Goal: Information Seeking & Learning: Learn about a topic

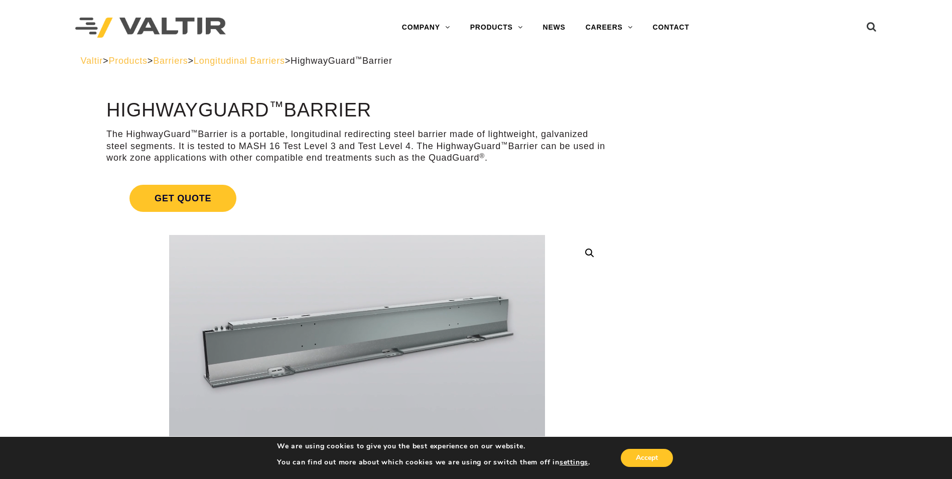
drag, startPoint x: 210, startPoint y: 109, endPoint x: 371, endPoint y: 109, distance: 161.5
click at [371, 109] on h1 "HighwayGuard ™ Barrier" at bounding box center [356, 110] width 501 height 21
drag, startPoint x: 371, startPoint y: 109, endPoint x: 332, endPoint y: 146, distance: 53.9
click at [332, 146] on p "The HighwayGuard ™ Barrier is a portable, longitudinal redirecting steel barrie…" at bounding box center [356, 145] width 501 height 35
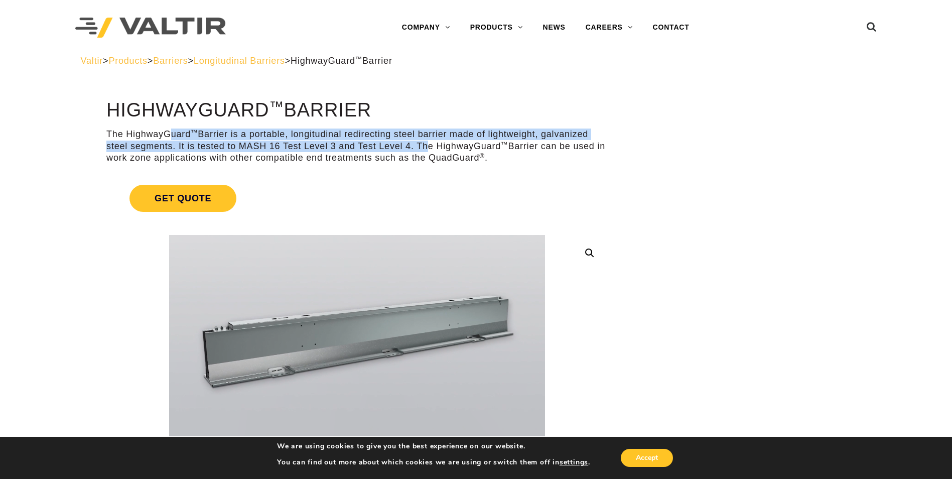
drag, startPoint x: 310, startPoint y: 138, endPoint x: 422, endPoint y: 150, distance: 112.5
click at [422, 150] on p "The HighwayGuard ™ Barrier is a portable, longitudinal redirecting steel barrie…" at bounding box center [356, 145] width 501 height 35
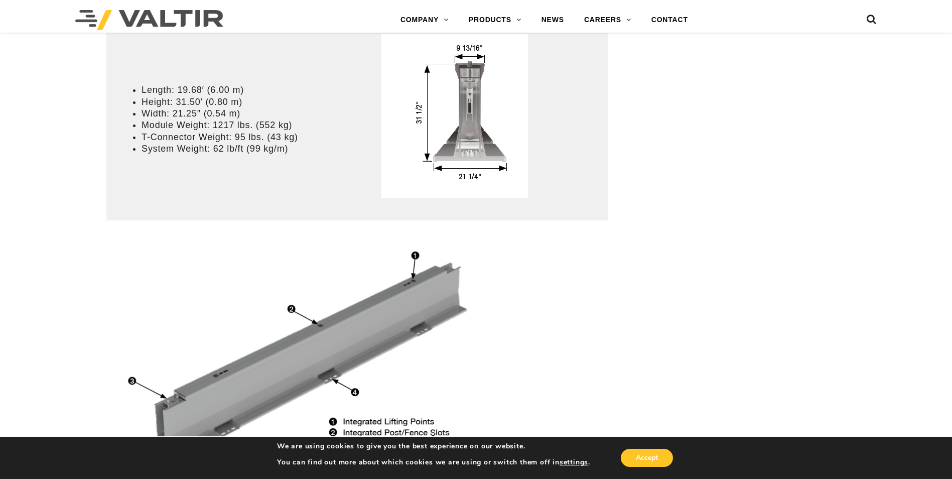
scroll to position [752, 0]
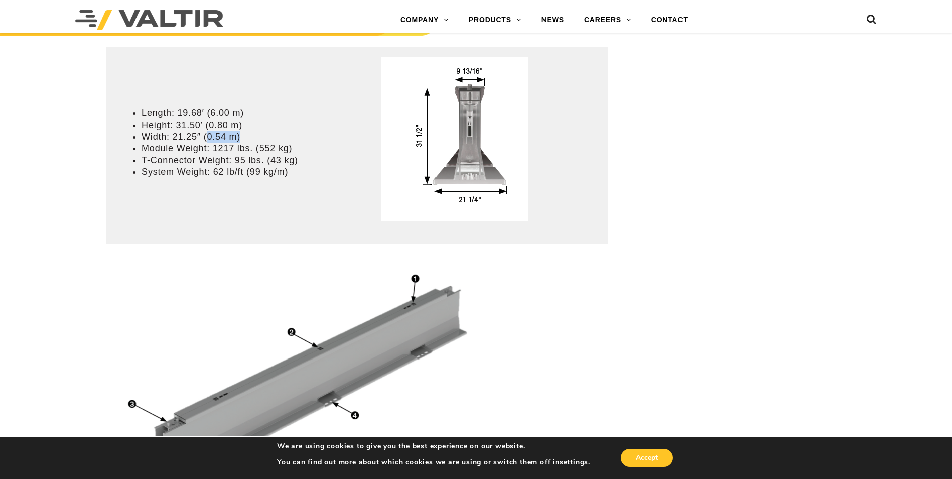
drag, startPoint x: 210, startPoint y: 138, endPoint x: 242, endPoint y: 135, distance: 31.7
click at [242, 135] on li "Width: 21.25″ (0.54 m)" at bounding box center [246, 137] width 210 height 12
drag, startPoint x: 208, startPoint y: 121, endPoint x: 244, endPoint y: 122, distance: 36.6
click at [244, 122] on li "Height: 31.50′ (0.80 m)" at bounding box center [246, 125] width 210 height 12
drag, startPoint x: 244, startPoint y: 122, endPoint x: 193, endPoint y: 156, distance: 61.2
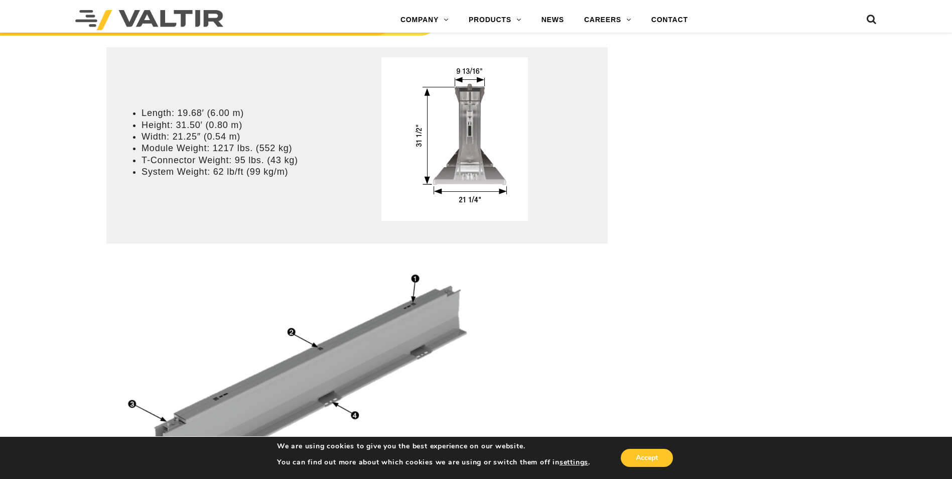
click at [193, 156] on li "T-Connector Weight: 95 lbs. (43 kg)" at bounding box center [246, 160] width 210 height 12
drag, startPoint x: 178, startPoint y: 149, endPoint x: 202, endPoint y: 153, distance: 23.9
click at [202, 153] on li "Module Weight: 1217 lbs. (552 kg)" at bounding box center [246, 148] width 210 height 12
drag, startPoint x: 202, startPoint y: 153, endPoint x: 176, endPoint y: 161, distance: 26.8
click at [176, 161] on li "T-Connector Weight: 95 lbs. (43 kg)" at bounding box center [246, 160] width 210 height 12
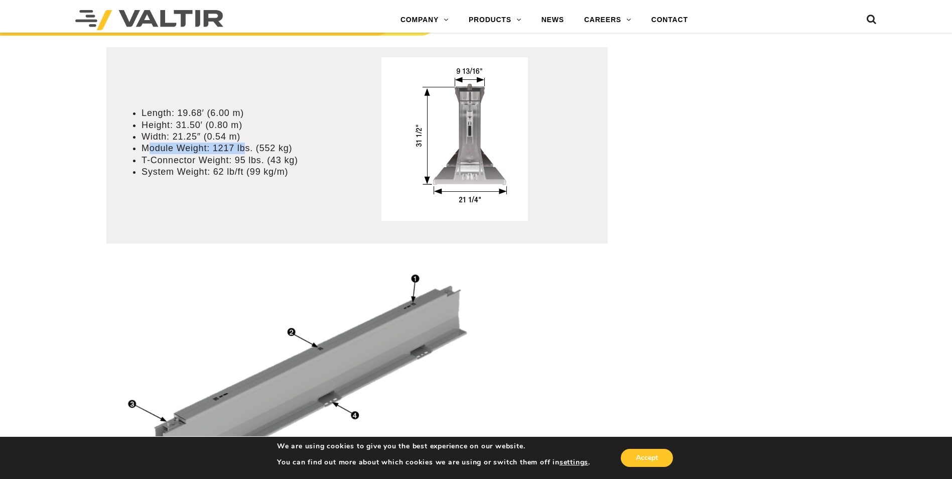
drag, startPoint x: 149, startPoint y: 146, endPoint x: 256, endPoint y: 145, distance: 106.8
click at [256, 145] on li "Module Weight: 1217 lbs. (552 kg)" at bounding box center [246, 148] width 210 height 12
drag, startPoint x: 256, startPoint y: 145, endPoint x: 270, endPoint y: 145, distance: 14.0
click at [270, 145] on li "Module Weight: 1217 lbs. (552 kg)" at bounding box center [246, 148] width 210 height 12
drag, startPoint x: 290, startPoint y: 145, endPoint x: 257, endPoint y: 147, distance: 32.6
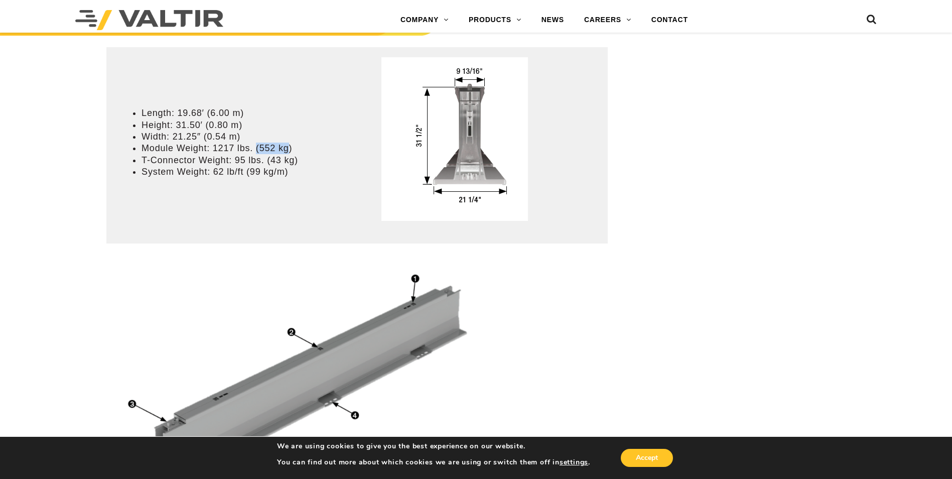
click at [257, 147] on li "Module Weight: 1217 lbs. (552 kg)" at bounding box center [246, 148] width 210 height 12
drag, startPoint x: 257, startPoint y: 147, endPoint x: 191, endPoint y: 153, distance: 66.5
click at [191, 153] on li "Module Weight: 1217 lbs. (552 kg)" at bounding box center [246, 148] width 210 height 12
drag, startPoint x: 209, startPoint y: 113, endPoint x: 237, endPoint y: 112, distance: 27.6
click at [237, 112] on li "Length: 19.68′ (6.00 m)" at bounding box center [246, 113] width 210 height 12
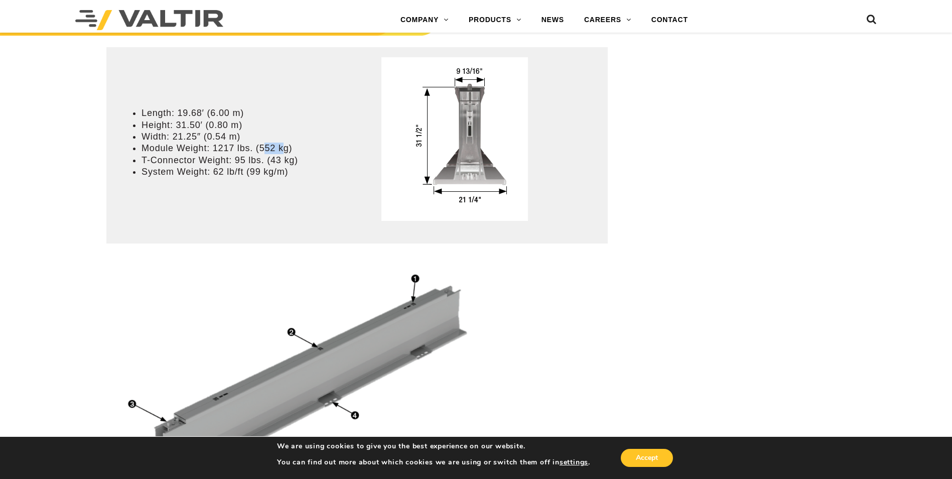
drag, startPoint x: 237, startPoint y: 112, endPoint x: 282, endPoint y: 146, distance: 56.3
click at [282, 146] on li "Module Weight: 1217 lbs. (552 kg)" at bounding box center [246, 148] width 210 height 12
click at [235, 168] on li "System Weight: 62 lb/ft (99 kg/m)" at bounding box center [246, 172] width 210 height 12
drag, startPoint x: 143, startPoint y: 161, endPoint x: 260, endPoint y: 159, distance: 117.4
click at [260, 159] on li "T-Connector Weight: 95 lbs. (43 kg)" at bounding box center [246, 160] width 210 height 12
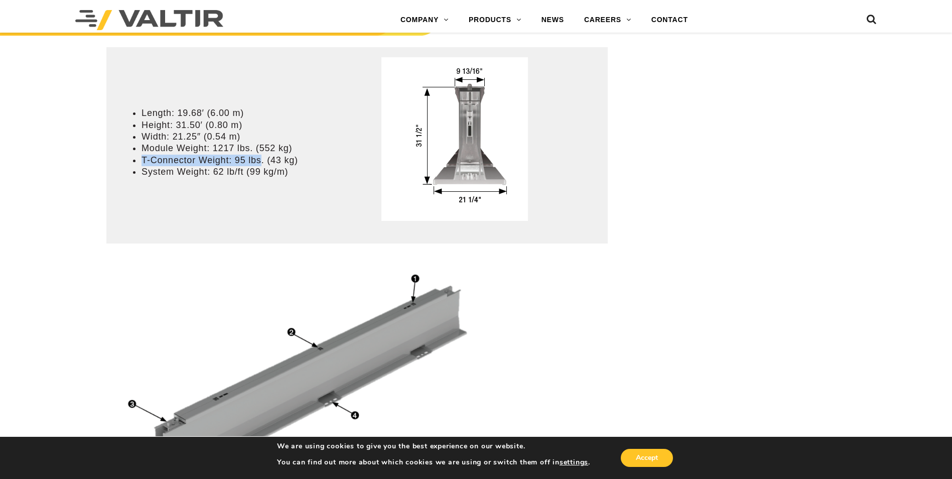
drag, startPoint x: 260, startPoint y: 159, endPoint x: 220, endPoint y: 165, distance: 41.1
click at [220, 165] on li "T-Connector Weight: 95 lbs. (43 kg)" at bounding box center [246, 160] width 210 height 12
drag, startPoint x: 189, startPoint y: 173, endPoint x: 276, endPoint y: 172, distance: 87.3
click at [276, 172] on li "System Weight: 62 lb/ft (99 kg/m)" at bounding box center [246, 172] width 210 height 12
drag, startPoint x: 276, startPoint y: 172, endPoint x: 115, endPoint y: 171, distance: 160.5
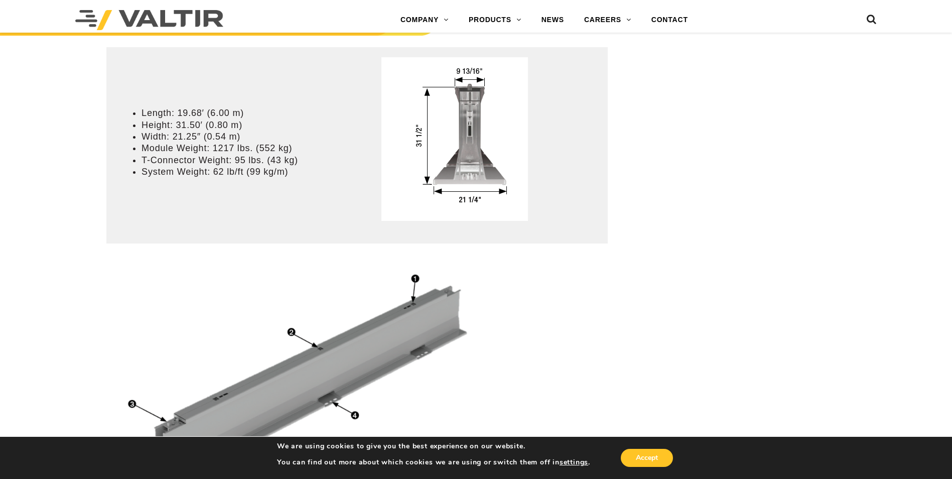
click at [115, 171] on td "Length: 19.68′ (6.00 m) Height: 31.50′ (0.80 m) Width: 21.25″ (0.54 m) Module W…" at bounding box center [236, 145] width 260 height 196
drag, startPoint x: 244, startPoint y: 173, endPoint x: 286, endPoint y: 174, distance: 42.1
click at [286, 174] on li "System Weight: 62 lb/ft (99 kg/m)" at bounding box center [246, 172] width 210 height 12
drag, startPoint x: 286, startPoint y: 174, endPoint x: 215, endPoint y: 191, distance: 73.2
click at [215, 191] on td "Length: 19.68′ (6.00 m) Height: 31.50′ (0.80 m) Width: 21.25″ (0.54 m) Module W…" at bounding box center [236, 145] width 260 height 196
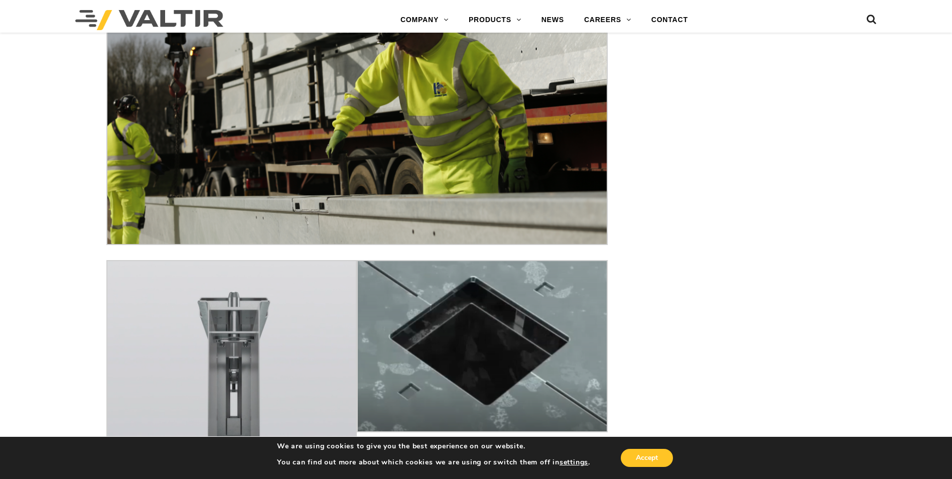
scroll to position [4480, 0]
